Goal: Task Accomplishment & Management: Manage account settings

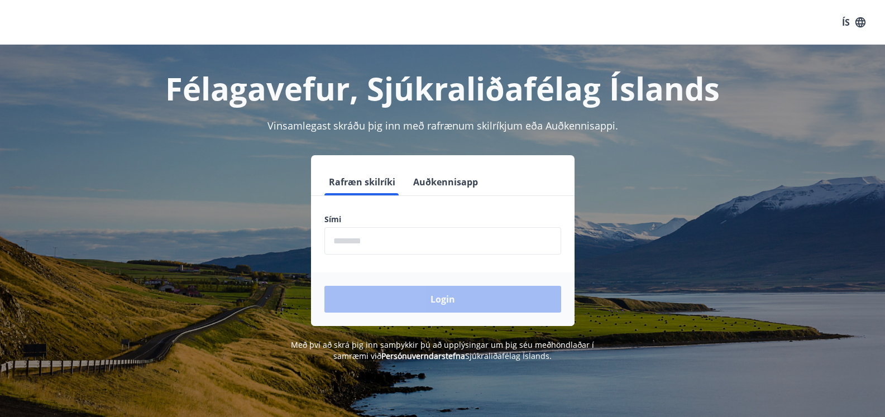
click at [332, 242] on input "phone" at bounding box center [442, 240] width 237 height 27
type input "*"
type input "********"
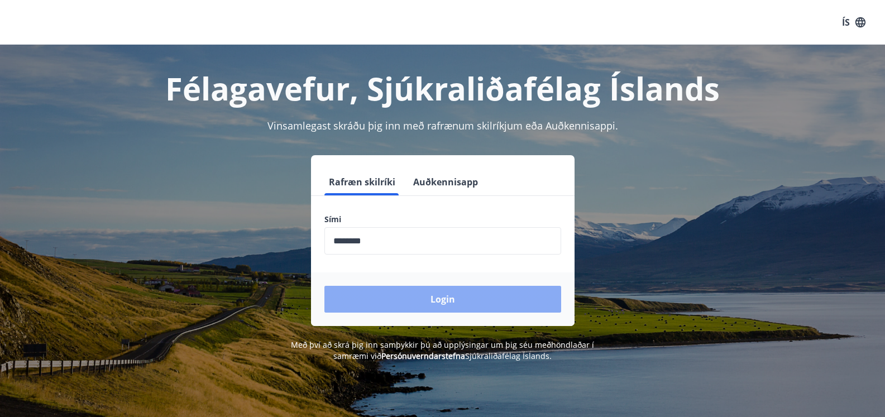
click at [438, 301] on button "Login" at bounding box center [442, 299] width 237 height 27
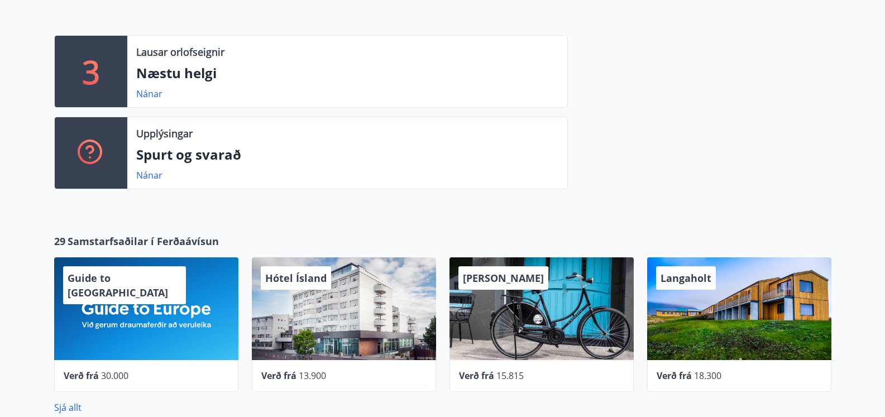
scroll to position [362, 0]
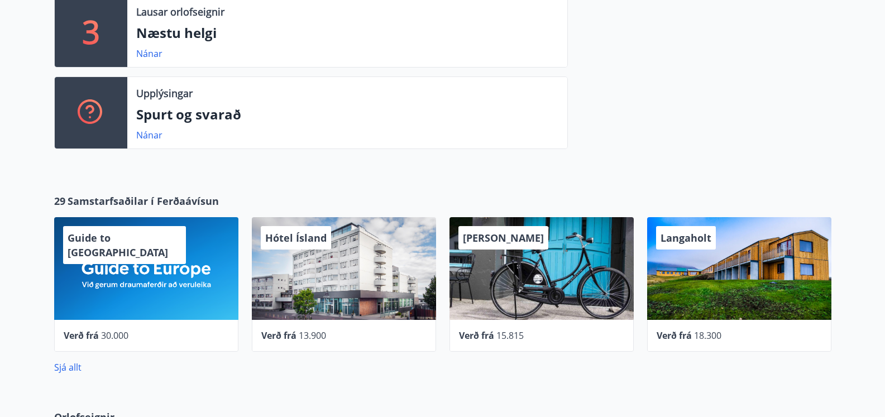
drag, startPoint x: 882, startPoint y: 192, endPoint x: 885, endPoint y: 225, distance: 33.0
click at [884, 232] on div "29 Samstarfsaðilar í Ferðaávísun Guide to Europe Verð frá 30.000 Hótel Ísland V…" at bounding box center [442, 284] width 885 height 216
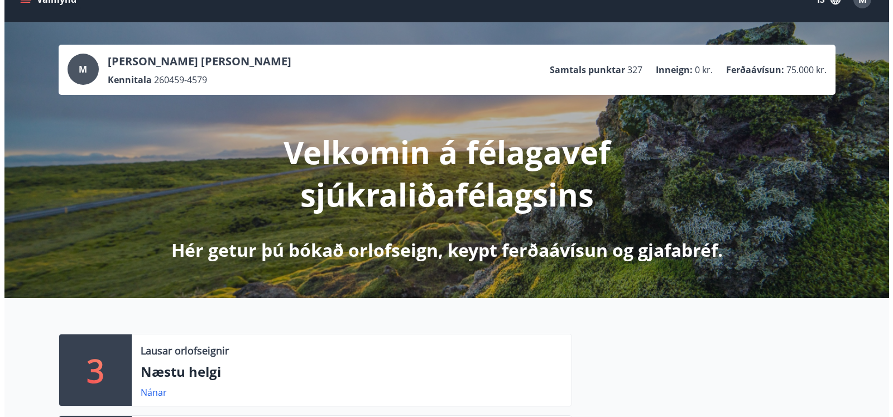
scroll to position [0, 0]
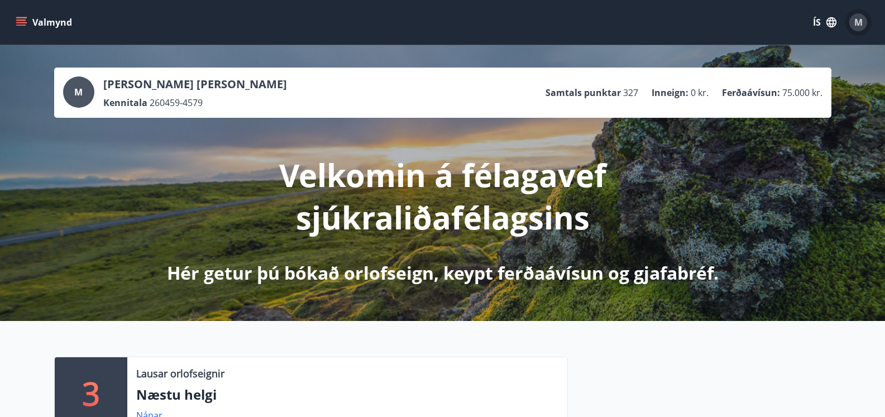
click at [854, 20] on span "M" at bounding box center [858, 22] width 8 height 12
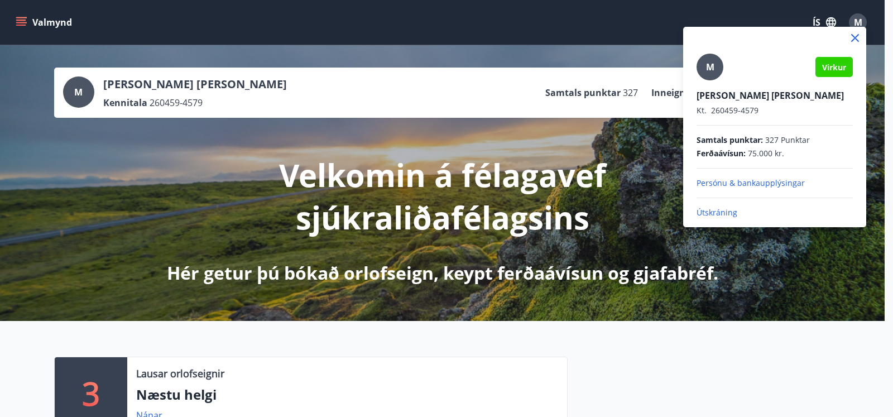
click at [717, 212] on p "Útskráning" at bounding box center [775, 212] width 156 height 11
